Goal: Task Accomplishment & Management: Manage account settings

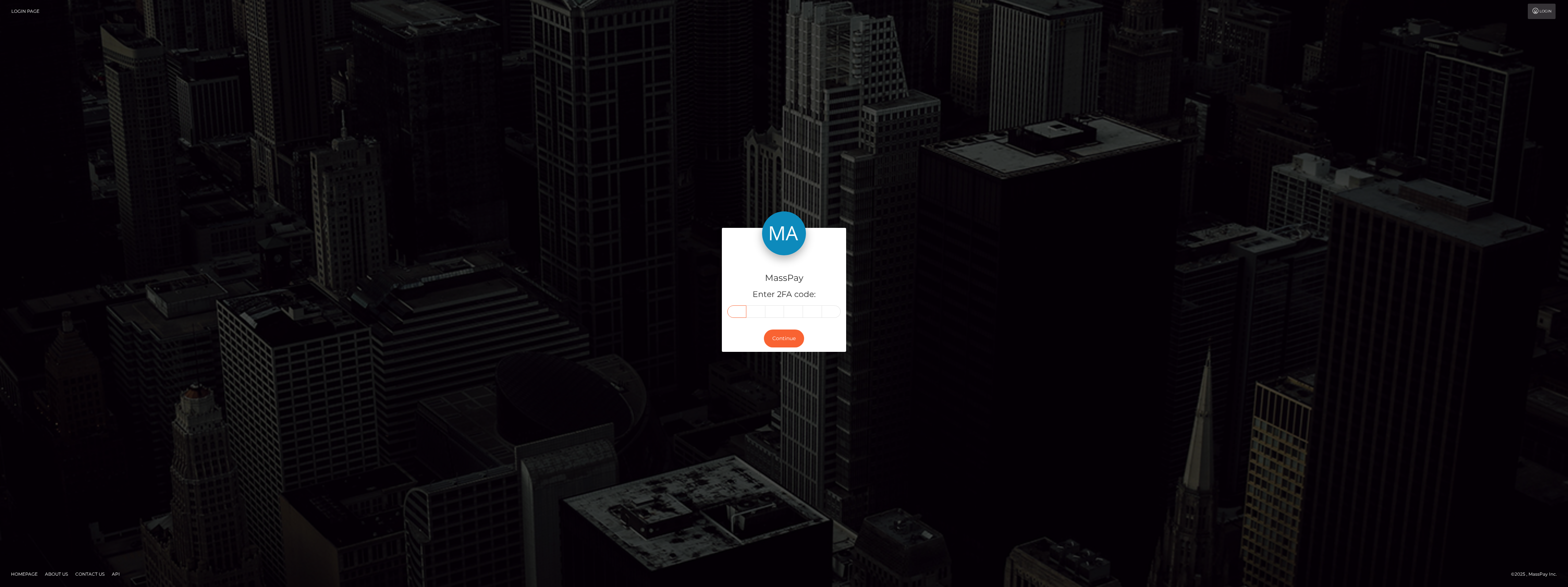
click at [739, 312] on input "text" at bounding box center [737, 311] width 19 height 12
paste input "5"
type input "5"
type input "3"
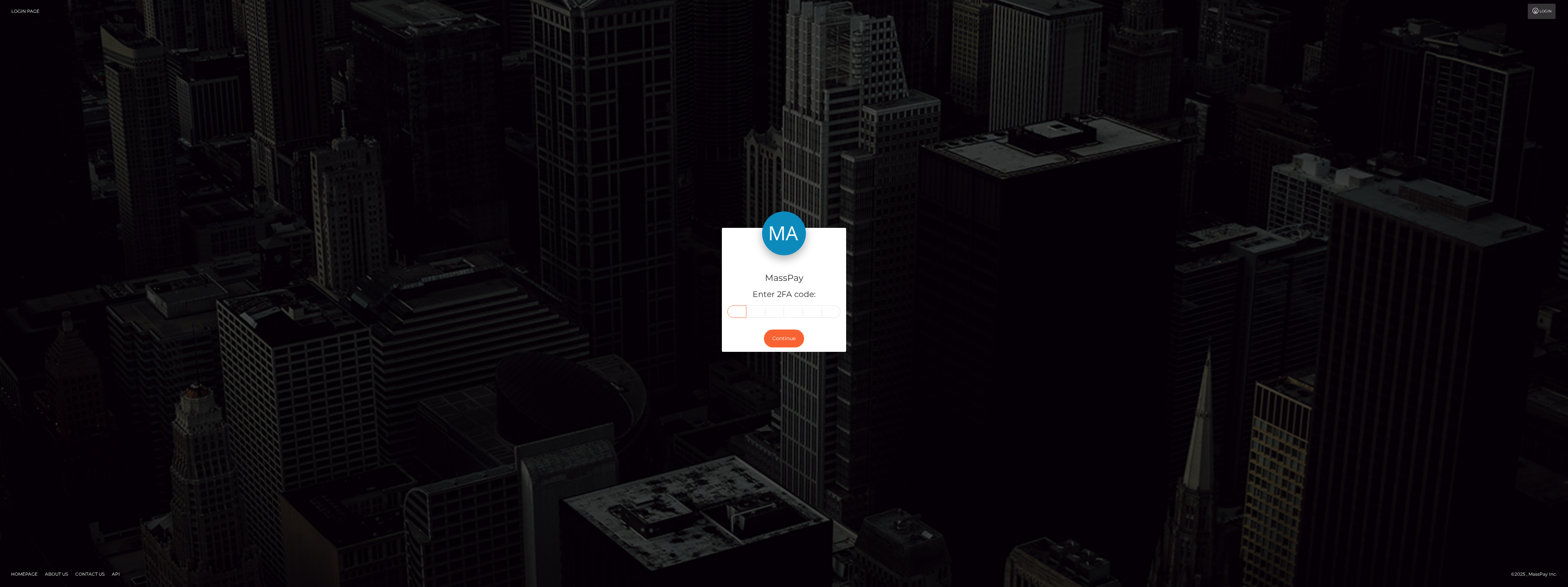
type input "9"
type input "0"
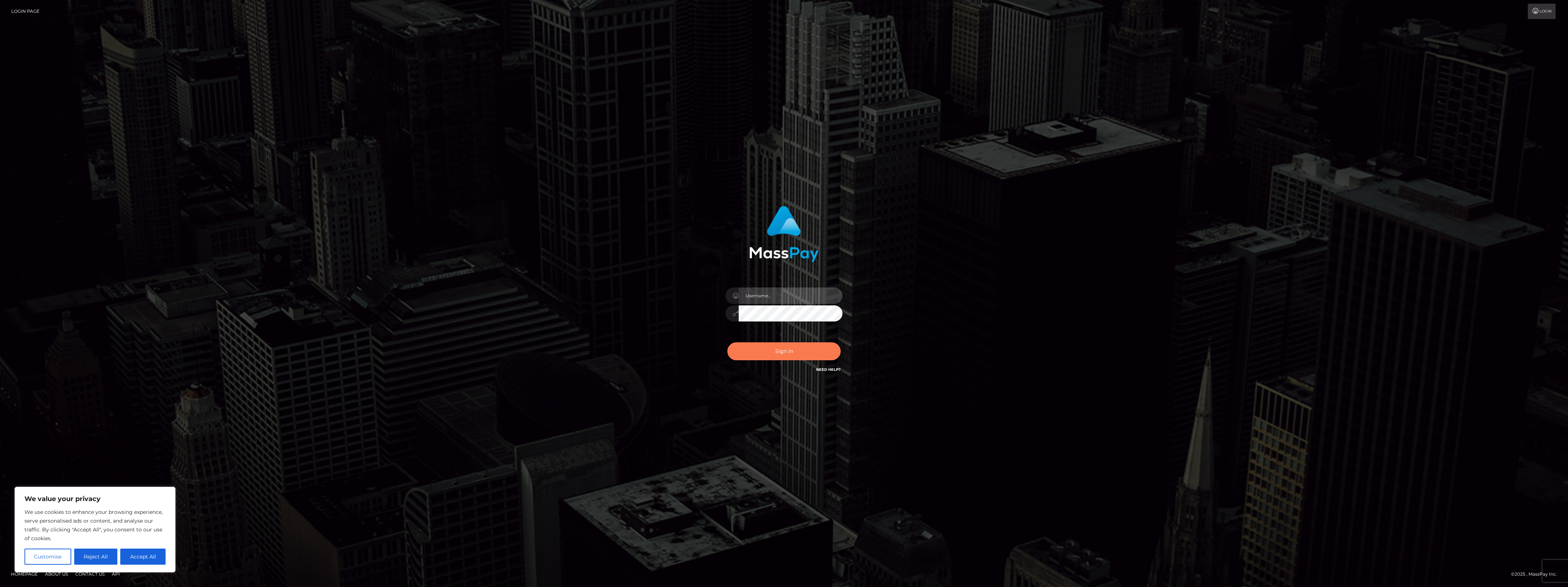
type input "bengreen"
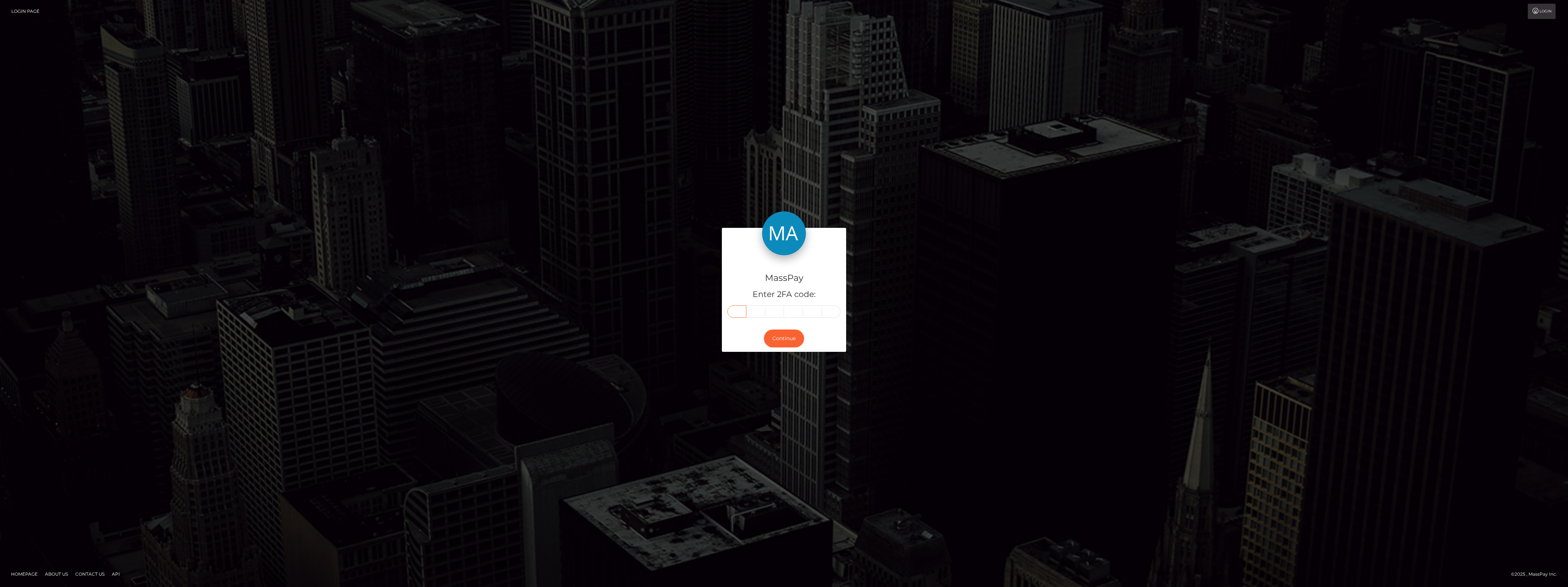
click at [740, 311] on input "text" at bounding box center [737, 311] width 19 height 12
paste input "6"
type input "6"
type input "9"
type input "7"
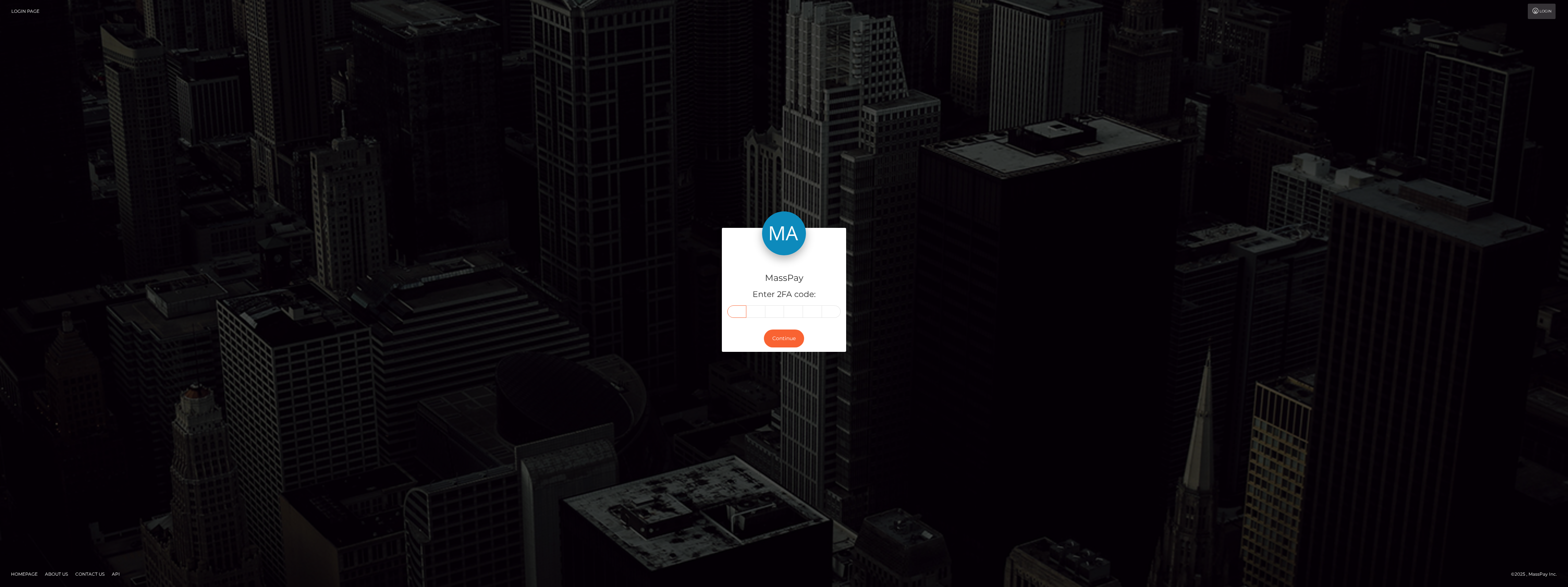
type input "8"
type input "0"
type input "3"
click at [781, 330] on button "Continue" at bounding box center [784, 338] width 40 height 18
click at [784, 332] on button "Continue" at bounding box center [784, 338] width 40 height 18
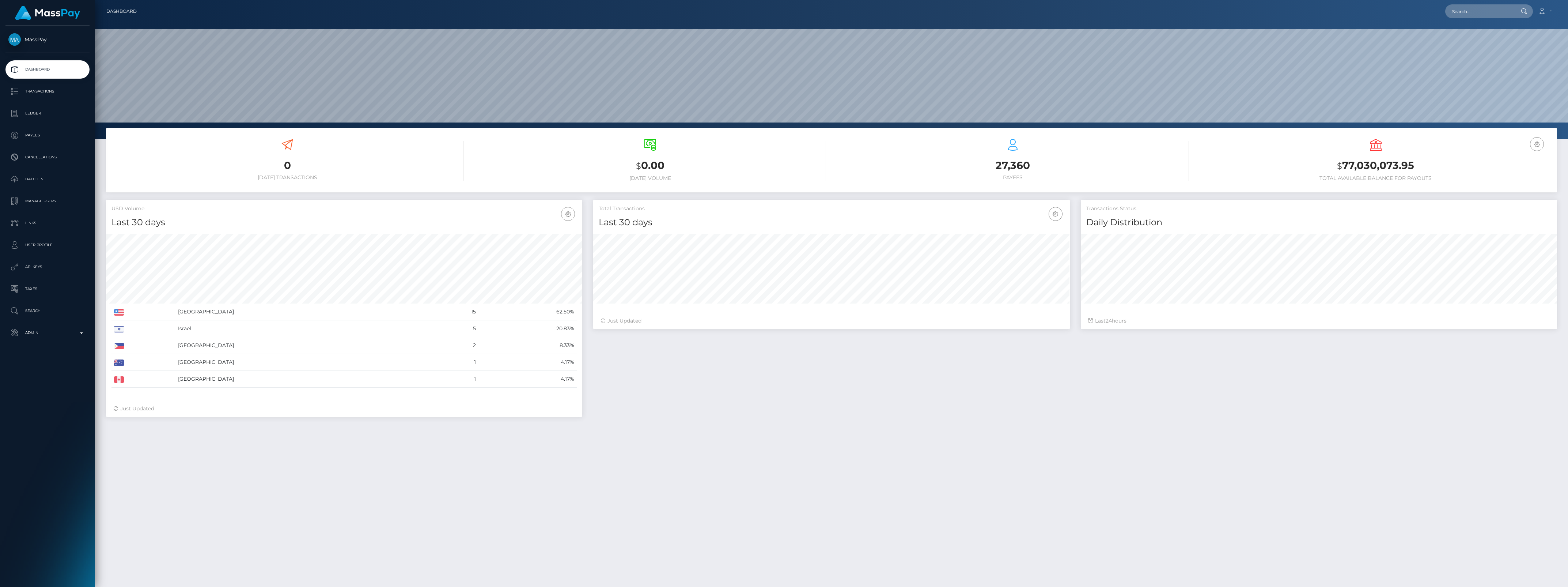
scroll to position [129, 476]
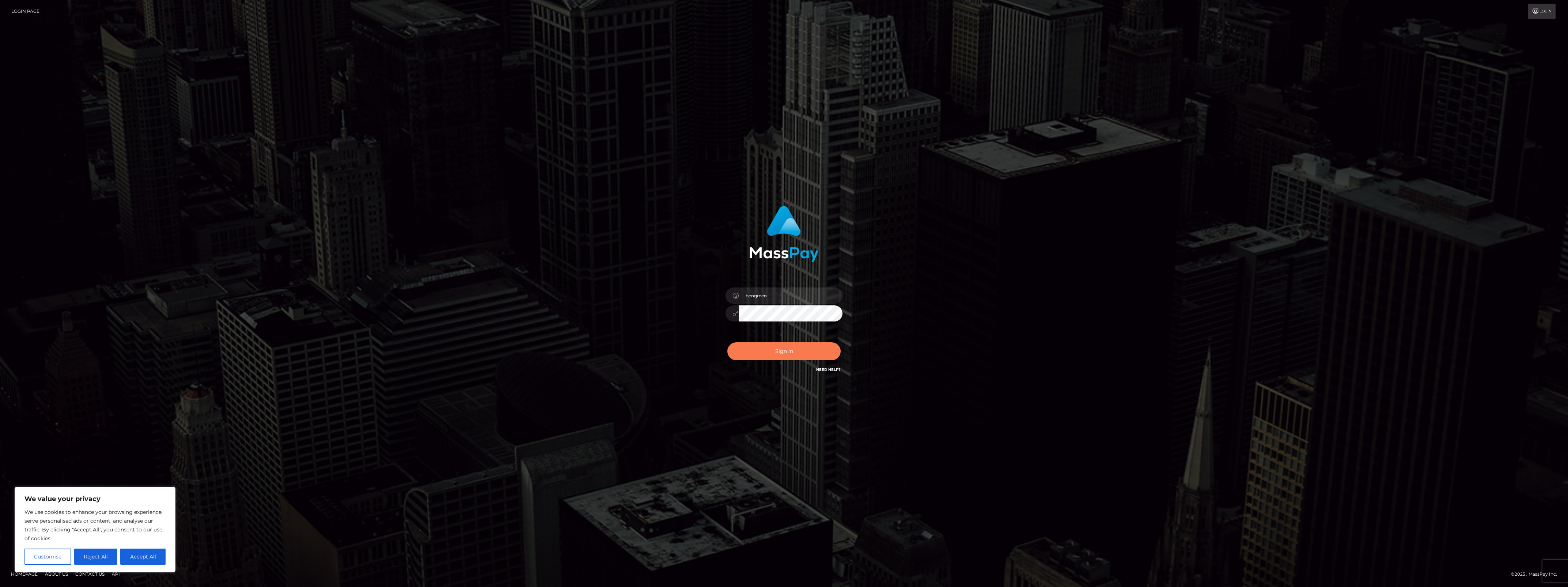
click at [772, 346] on button "Sign in" at bounding box center [784, 351] width 113 height 18
type input "bengreen"
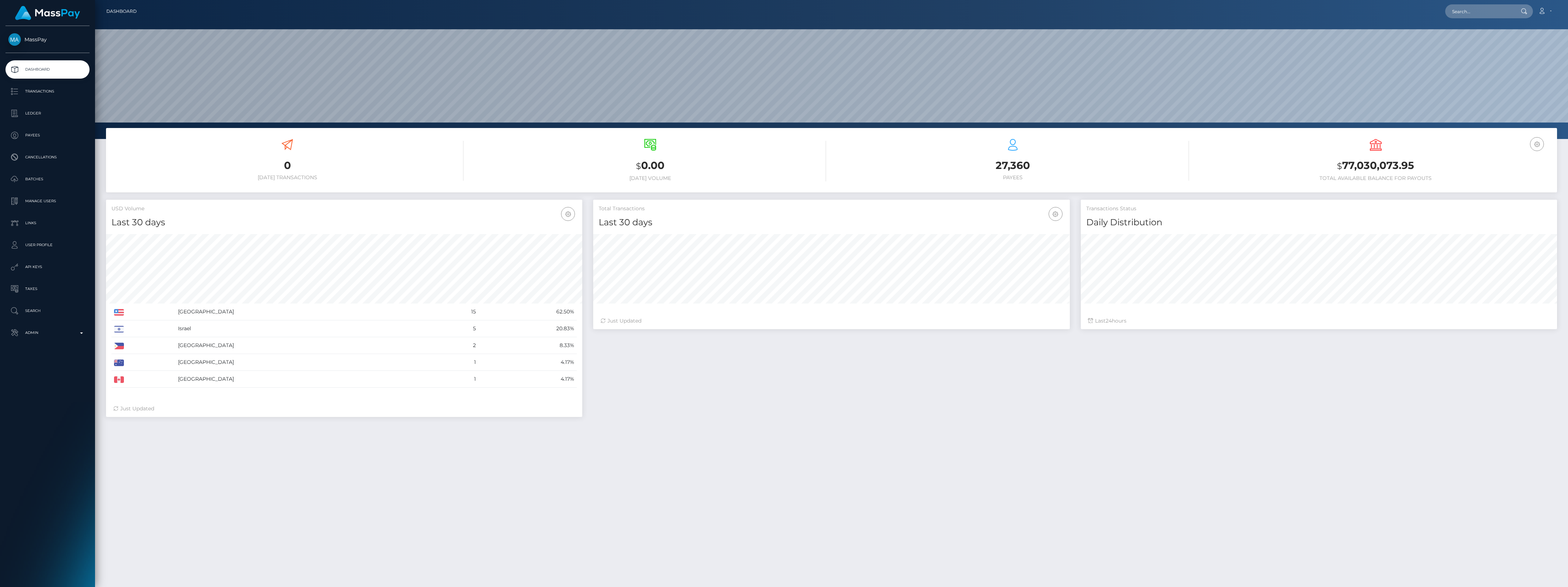
scroll to position [129, 476]
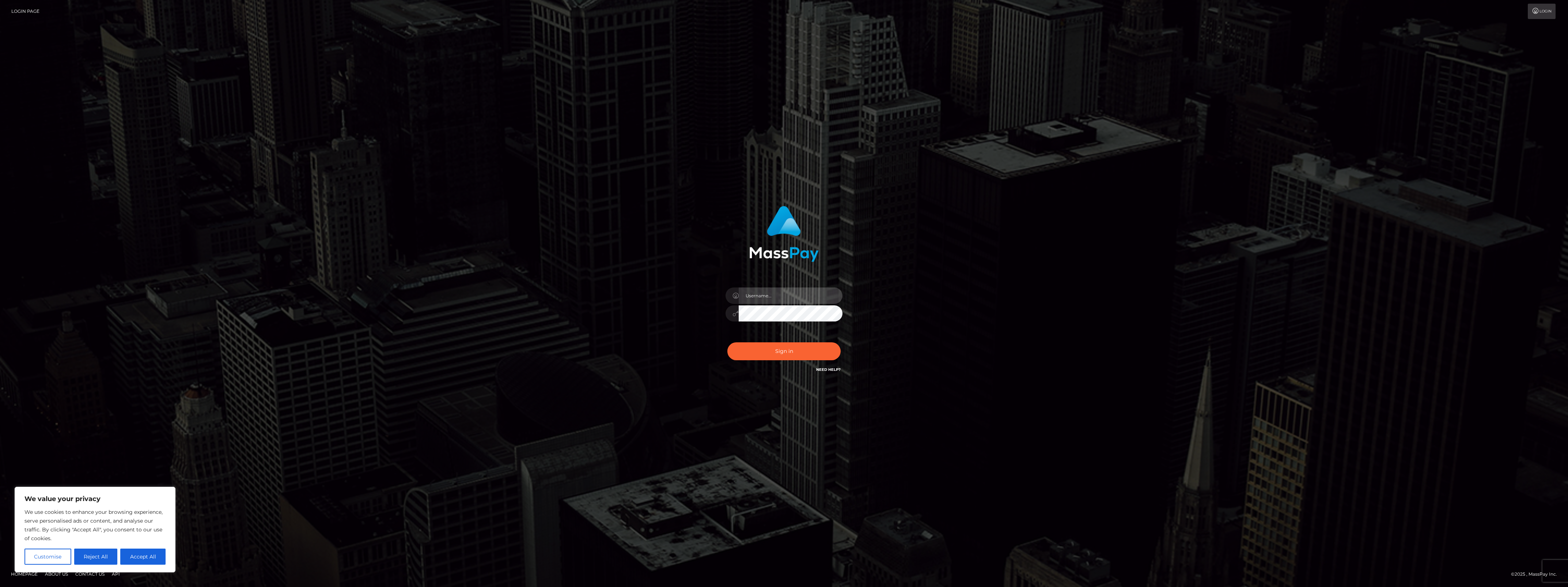
type input "bengreen"
